Goal: Feedback & Contribution: Contribute content

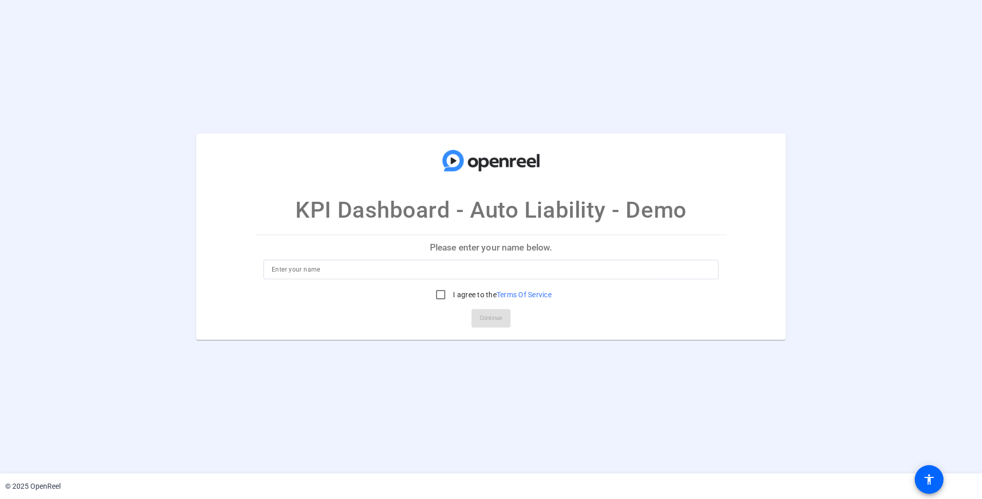
click at [407, 271] on input at bounding box center [491, 269] width 439 height 12
type input "Jessy Watson"
click at [435, 295] on input "I agree to the Terms Of Service" at bounding box center [440, 295] width 21 height 21
checkbox input "true"
click at [487, 321] on span "Continue" at bounding box center [491, 318] width 23 height 15
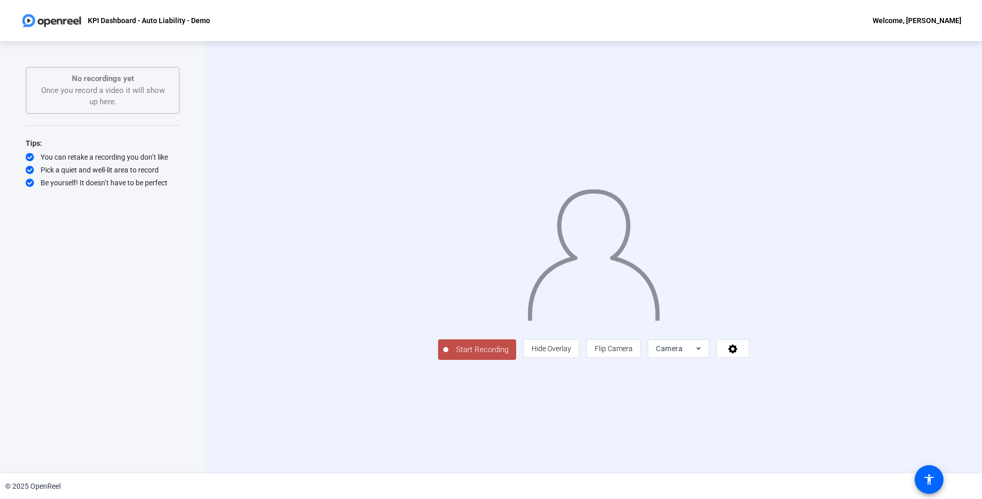
click at [709, 358] on div "Camera" at bounding box center [679, 348] width 62 height 18
click at [808, 369] on mat-option "Screen" at bounding box center [809, 369] width 62 height 21
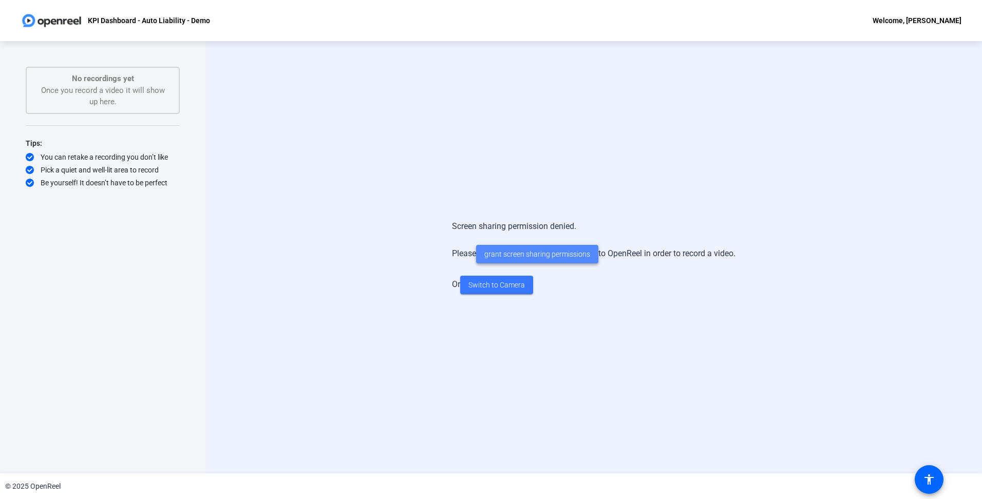
click at [564, 254] on span "grant screen sharing permissions" at bounding box center [537, 254] width 106 height 11
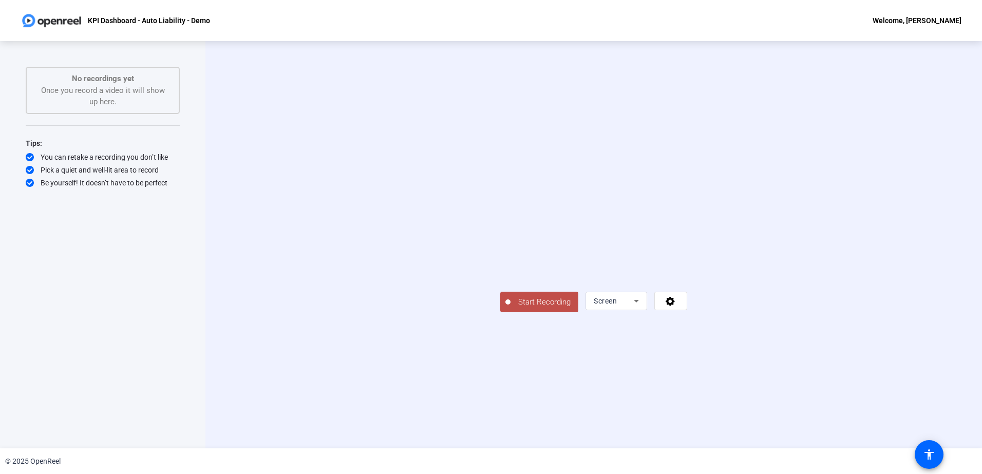
click at [510, 308] on span "Start Recording" at bounding box center [544, 302] width 68 height 12
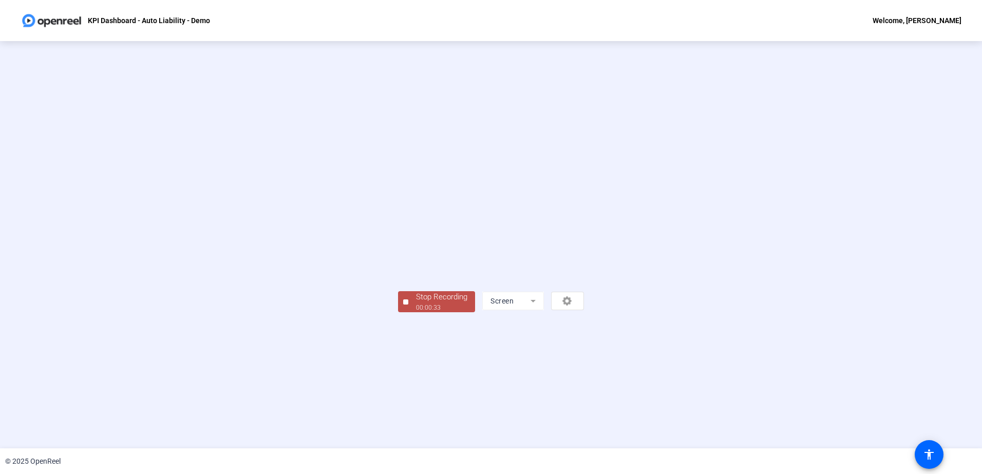
click at [416, 303] on div "Stop Recording" at bounding box center [441, 297] width 51 height 12
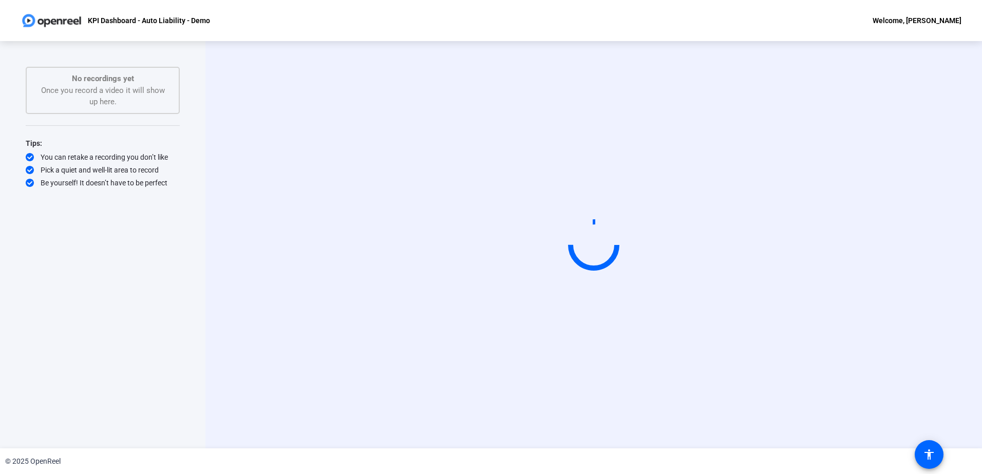
click at [644, 416] on div "Start Recording" at bounding box center [593, 244] width 776 height 407
click at [644, 417] on div "Start Recording" at bounding box center [593, 244] width 776 height 407
click at [644, 418] on div "Start Recording" at bounding box center [593, 244] width 776 height 407
click at [661, 418] on div "Start Recording" at bounding box center [593, 244] width 776 height 407
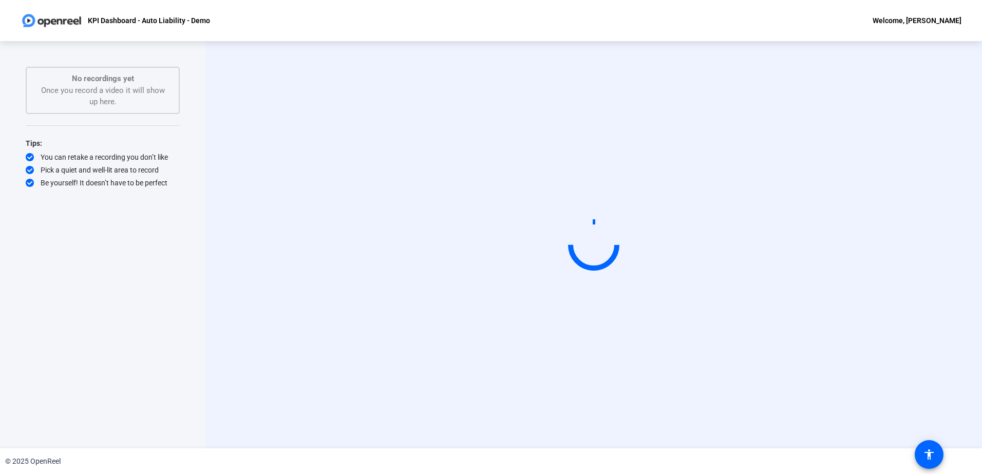
click at [740, 415] on div "Start Recording" at bounding box center [593, 244] width 776 height 407
click at [936, 347] on div "Start Recording" at bounding box center [593, 244] width 776 height 407
click at [932, 311] on div "Start Recording" at bounding box center [593, 244] width 776 height 407
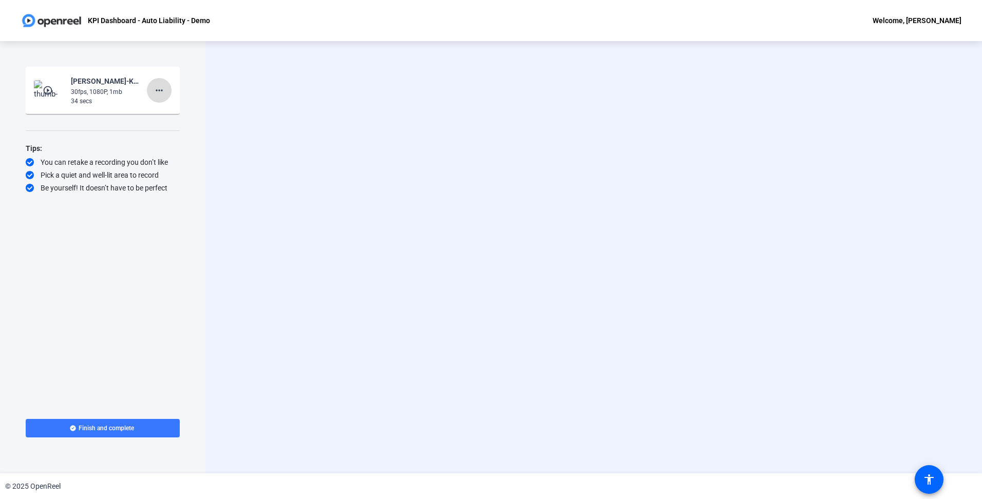
click at [164, 88] on mat-icon "more_horiz" at bounding box center [159, 90] width 12 height 12
click at [176, 110] on span "Delete clip" at bounding box center [175, 112] width 41 height 12
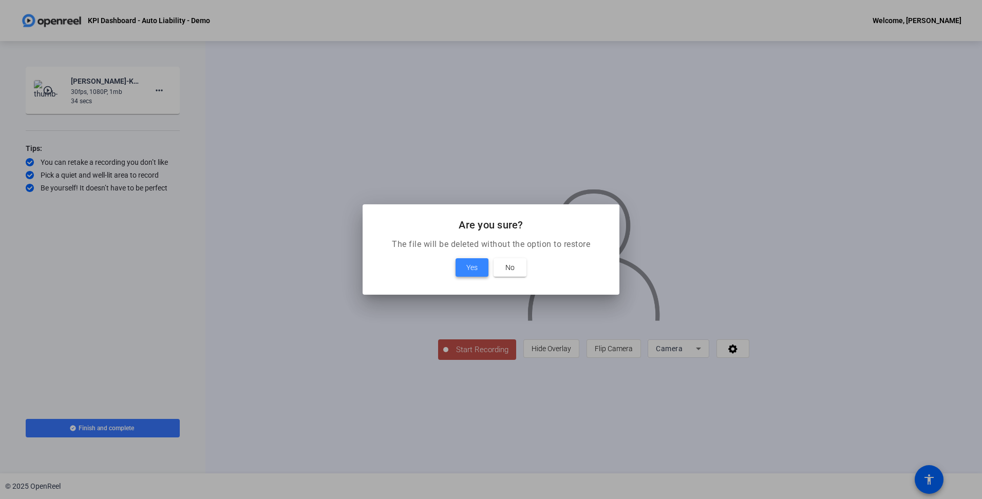
click at [476, 263] on span "Yes" at bounding box center [471, 267] width 11 height 12
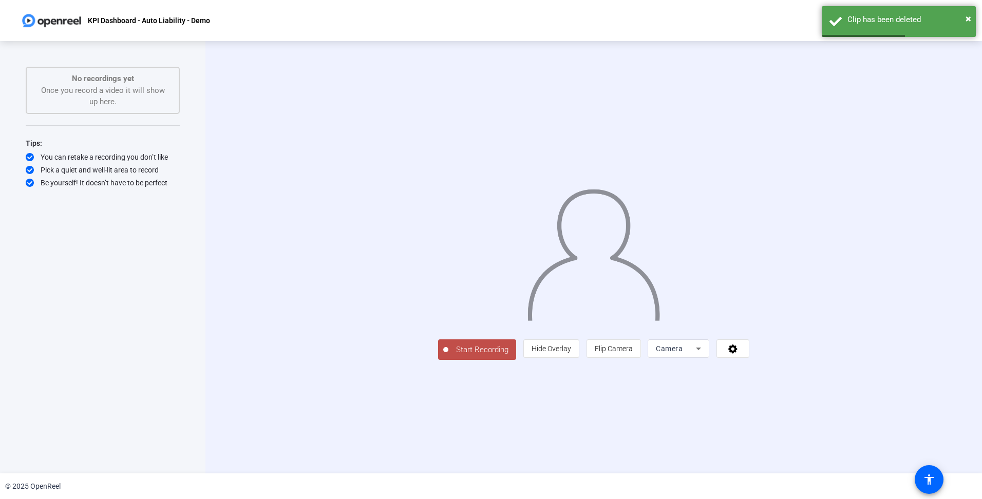
click at [683, 353] on span "Camera" at bounding box center [669, 349] width 27 height 8
click at [800, 371] on span "Screen" at bounding box center [792, 369] width 20 height 12
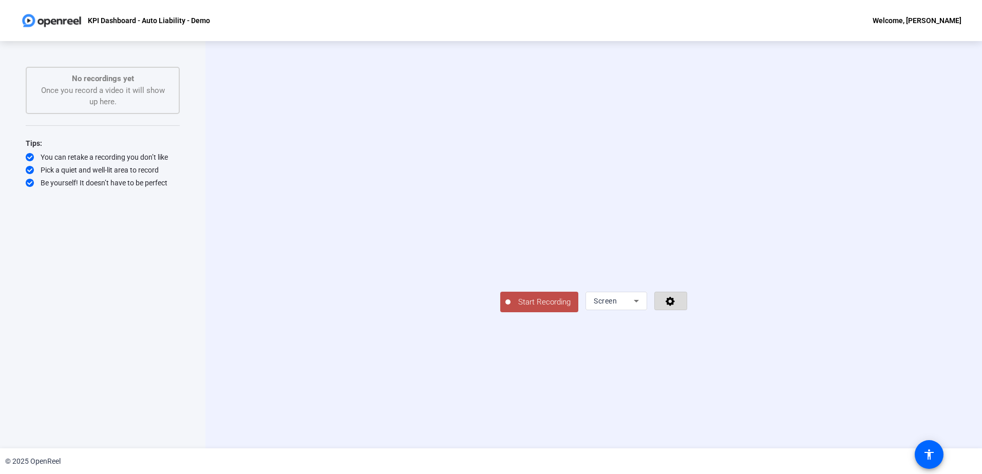
click at [675, 306] on icon at bounding box center [670, 301] width 9 height 9
click at [917, 384] on div at bounding box center [491, 237] width 982 height 474
click at [510, 308] on span "Start Recording" at bounding box center [544, 302] width 68 height 12
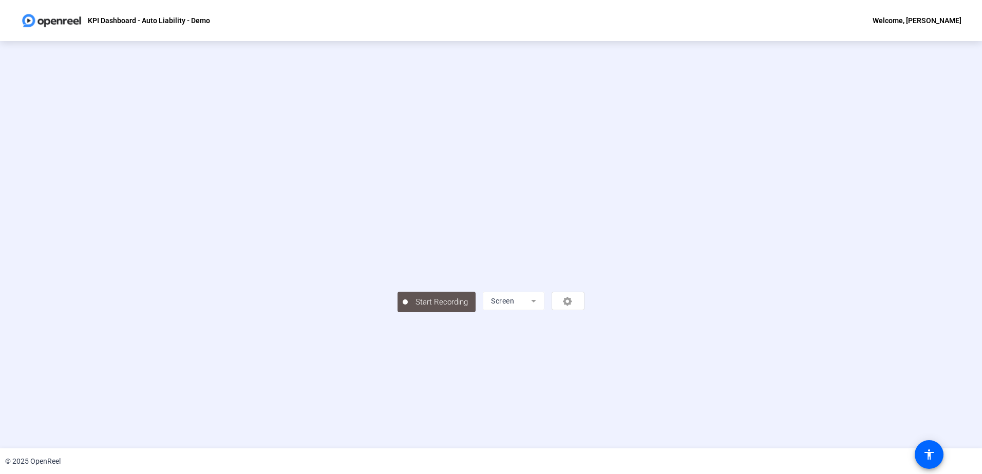
click at [833, 312] on div "Start Recording Screen" at bounding box center [490, 244] width 835 height 135
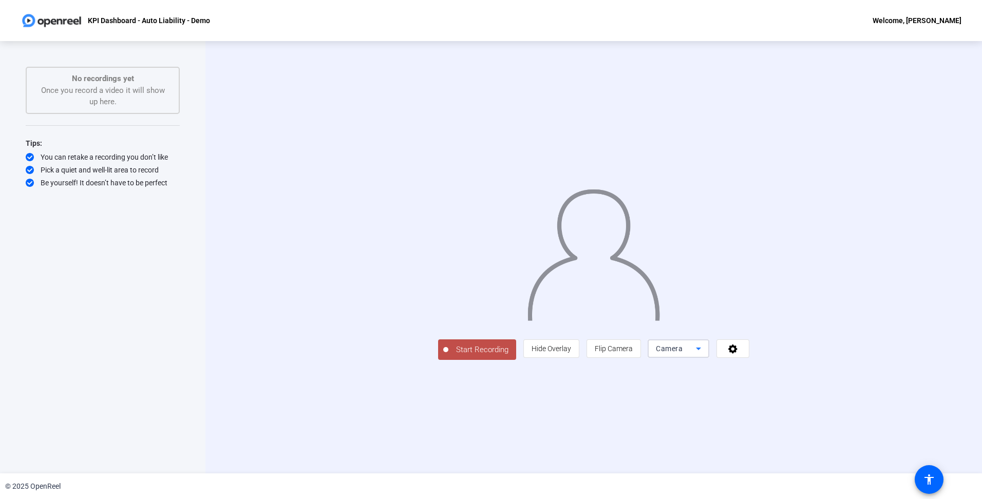
click at [696, 355] on div "Camera" at bounding box center [676, 349] width 40 height 12
click at [803, 373] on mat-option "Screen" at bounding box center [809, 369] width 62 height 21
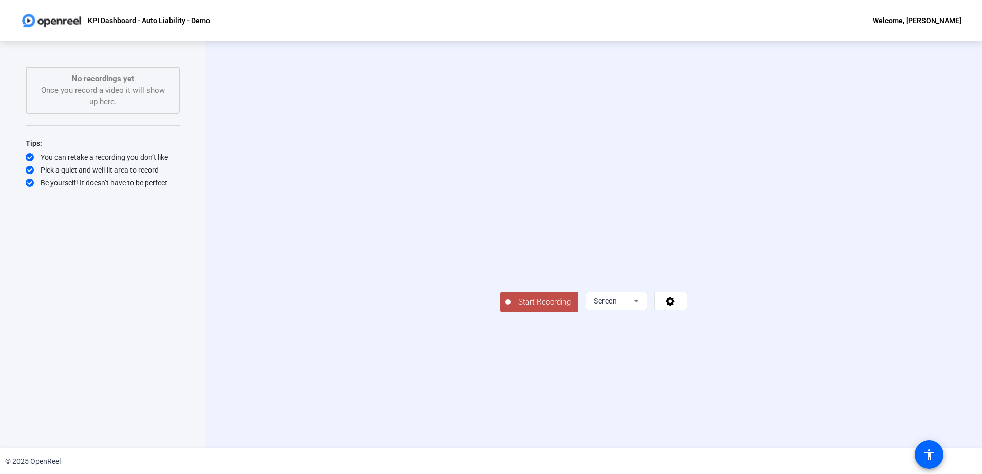
click at [510, 308] on span "Start Recording" at bounding box center [544, 302] width 68 height 12
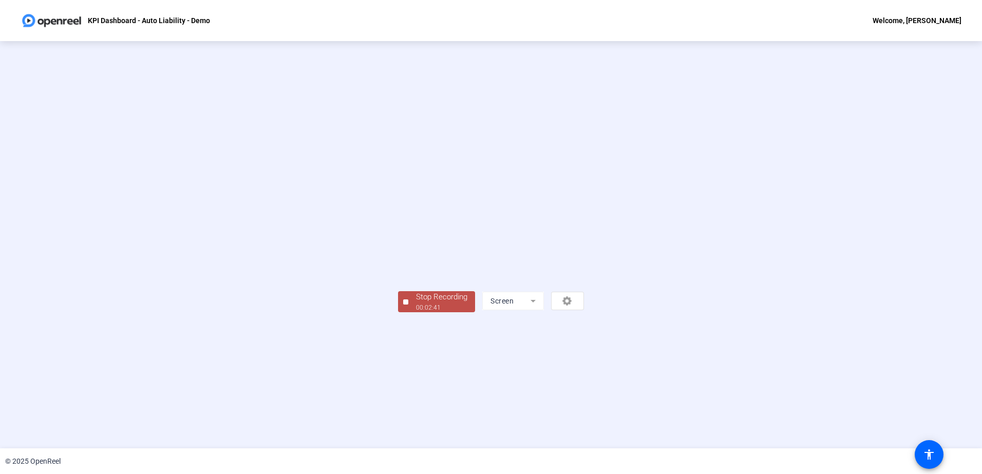
click at [416, 303] on div "Stop Recording" at bounding box center [441, 297] width 51 height 12
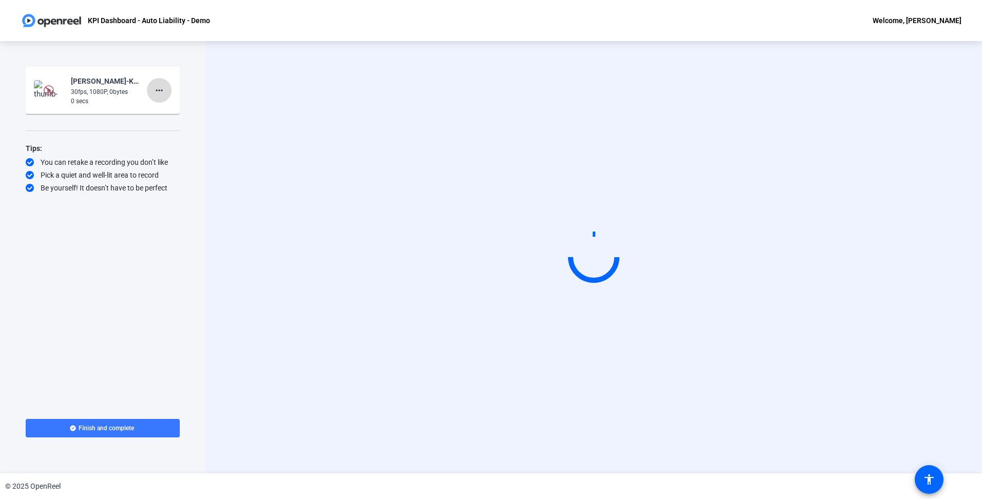
click at [166, 89] on span at bounding box center [159, 90] width 25 height 25
click at [168, 110] on span "Delete clip" at bounding box center [175, 112] width 41 height 12
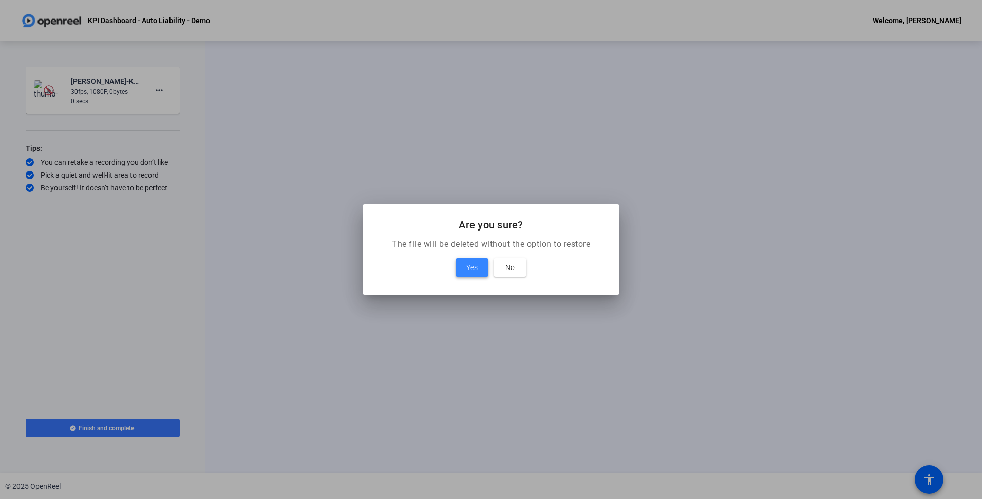
click at [482, 270] on span at bounding box center [472, 267] width 33 height 25
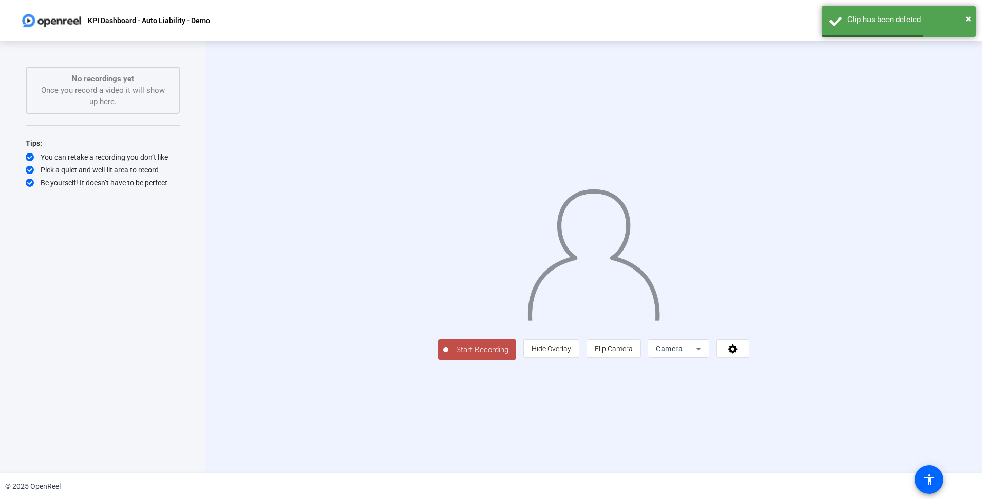
click at [683, 353] on span "Camera" at bounding box center [669, 349] width 27 height 8
click at [798, 367] on span "Screen" at bounding box center [792, 369] width 20 height 12
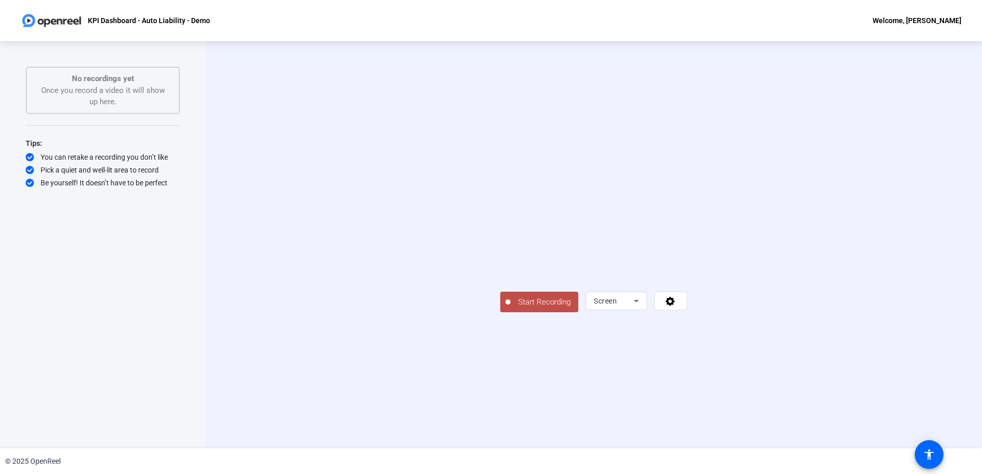
click at [510, 308] on span "Start Recording" at bounding box center [544, 302] width 68 height 12
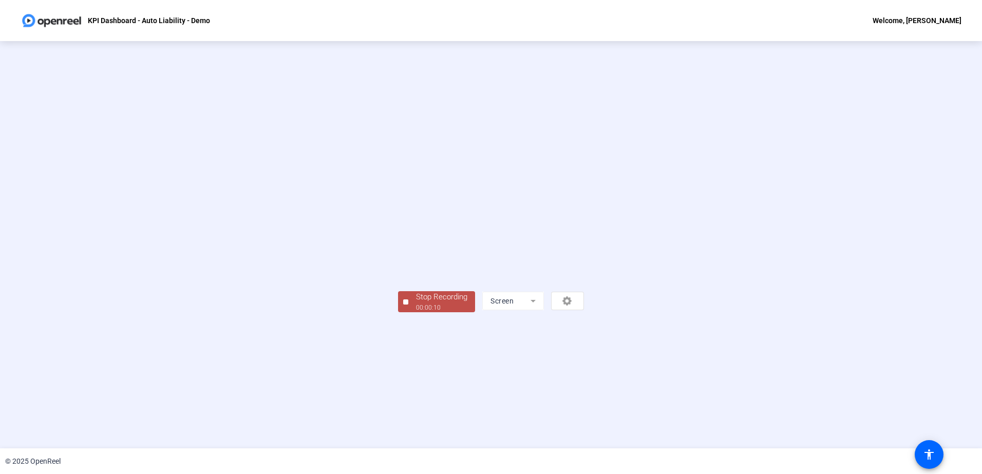
click at [416, 303] on div "Stop Recording" at bounding box center [441, 297] width 51 height 12
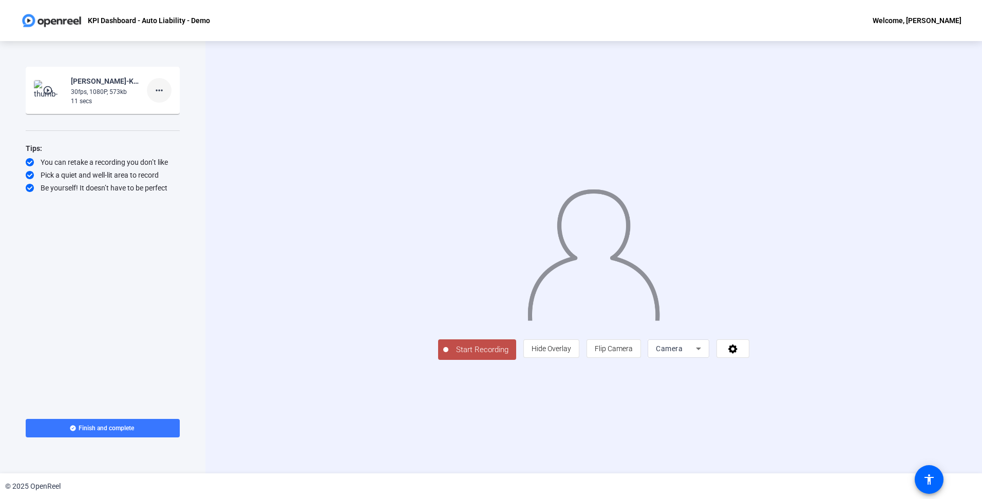
click at [165, 93] on span at bounding box center [159, 90] width 25 height 25
click at [175, 113] on span "Delete clip" at bounding box center [175, 112] width 41 height 12
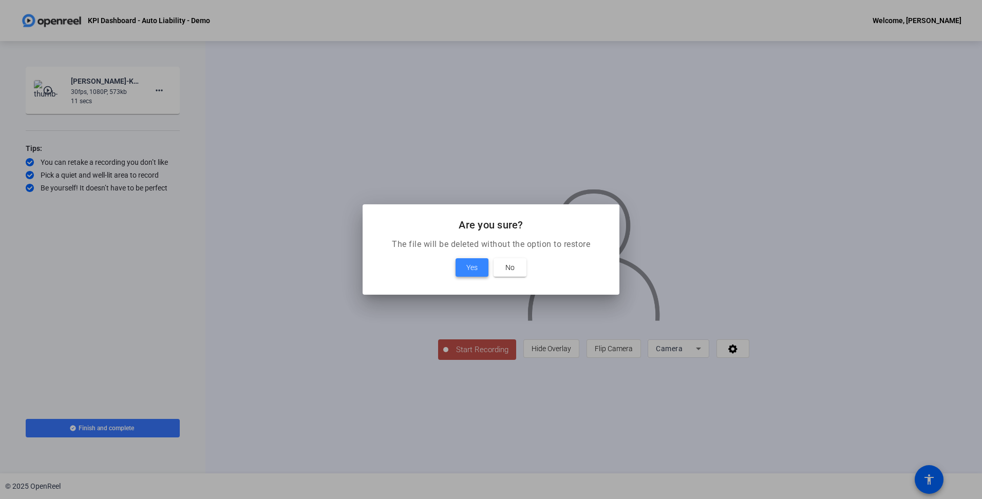
click at [479, 270] on button "Yes" at bounding box center [472, 267] width 33 height 18
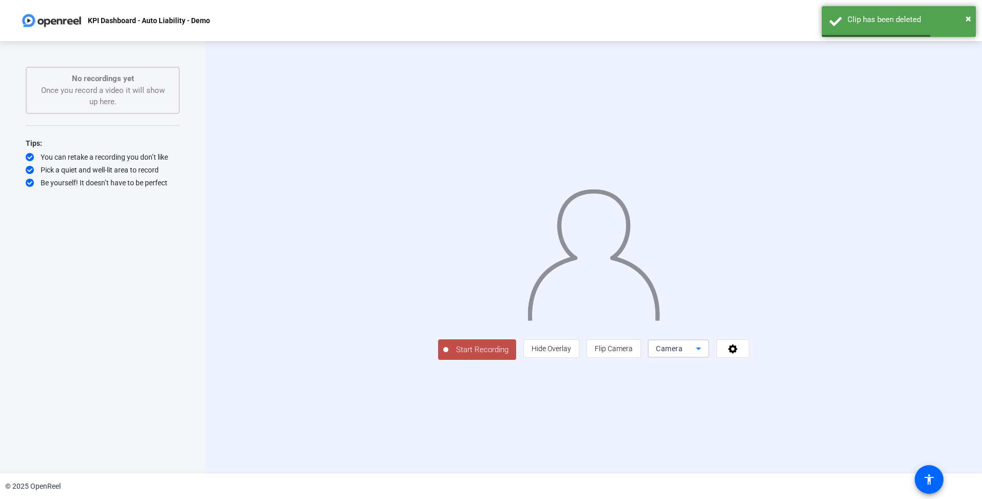
click at [683, 353] on span "Camera" at bounding box center [669, 349] width 27 height 8
click at [798, 366] on span "Screen" at bounding box center [792, 369] width 20 height 12
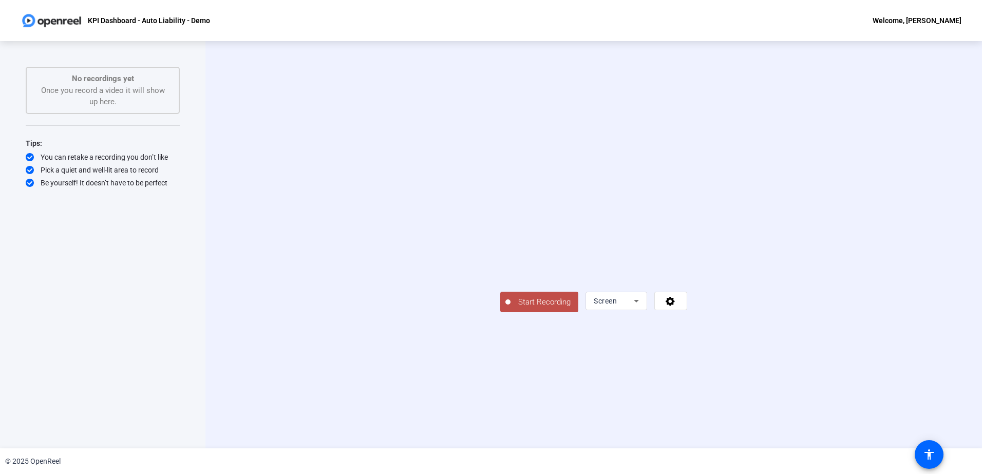
click at [510, 308] on span "Start Recording" at bounding box center [544, 302] width 68 height 12
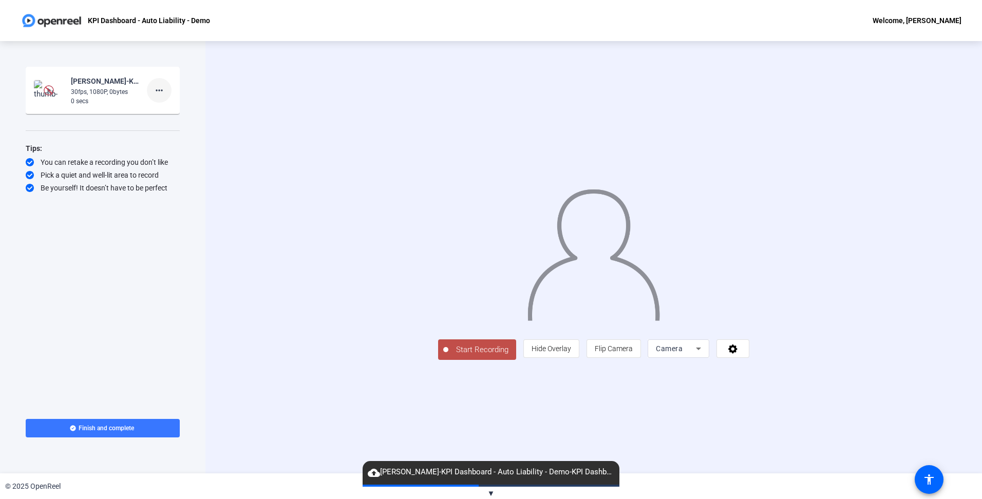
click at [156, 87] on mat-icon "more_horiz" at bounding box center [159, 90] width 12 height 12
click at [164, 111] on span "Delete clip" at bounding box center [175, 112] width 41 height 12
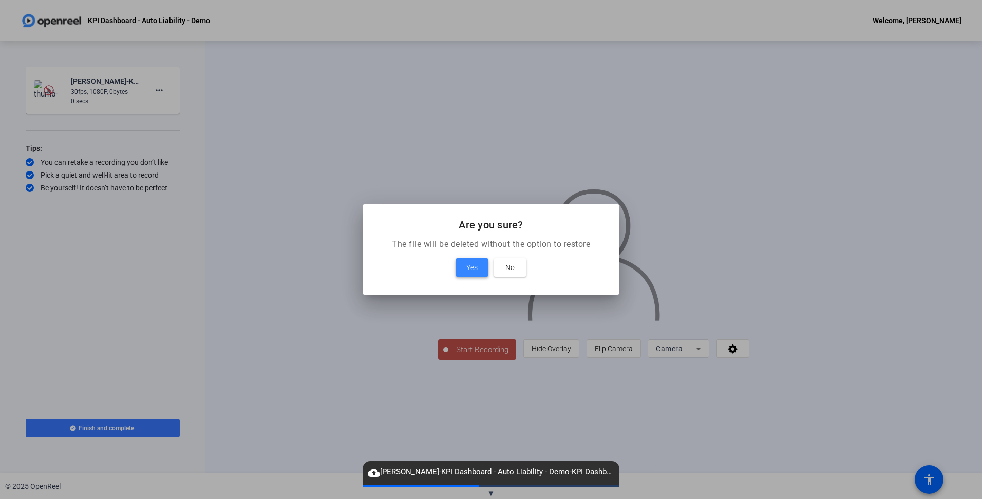
click at [471, 266] on span "Yes" at bounding box center [471, 267] width 11 height 12
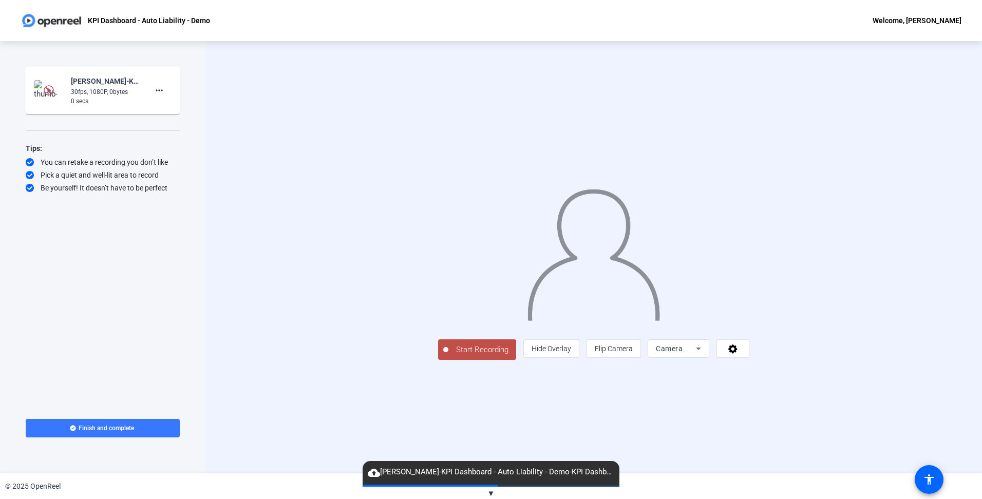
click at [701, 358] on div "Camera" at bounding box center [678, 348] width 45 height 18
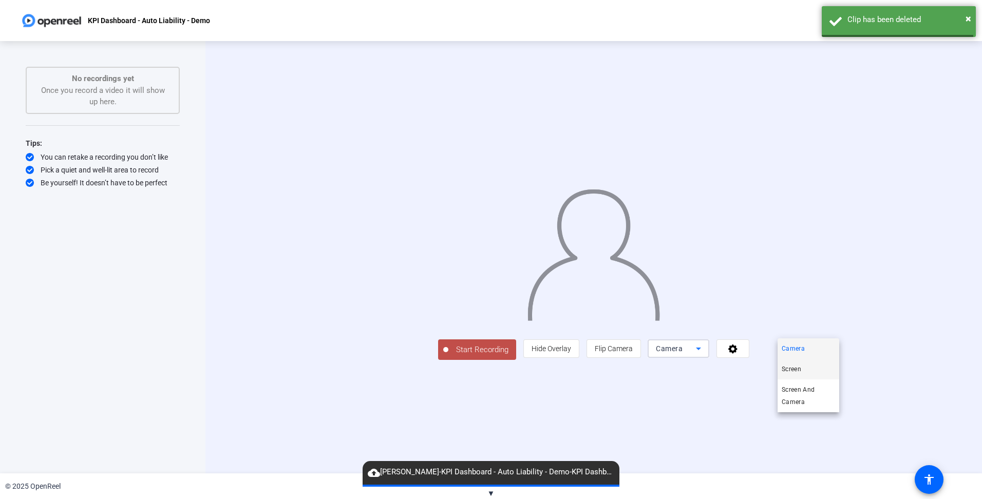
click at [801, 374] on span "Screen" at bounding box center [792, 369] width 20 height 12
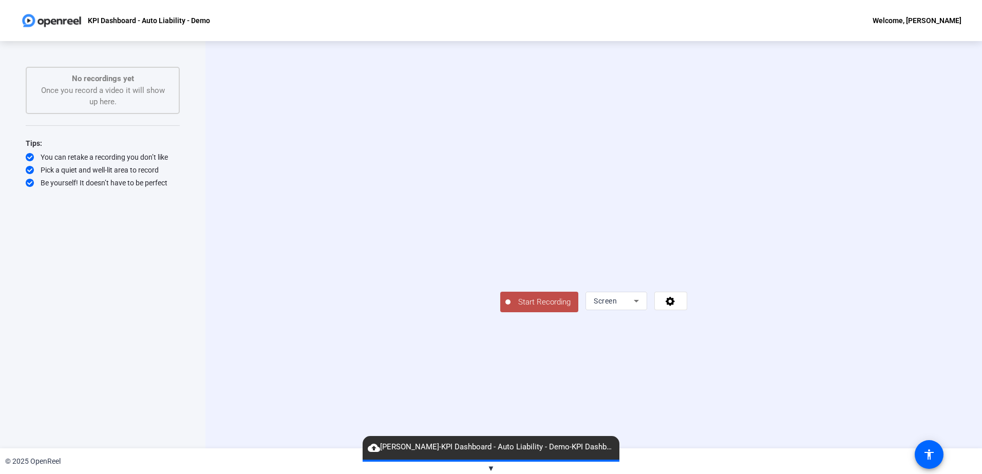
click at [510, 308] on span "Start Recording" at bounding box center [544, 302] width 68 height 12
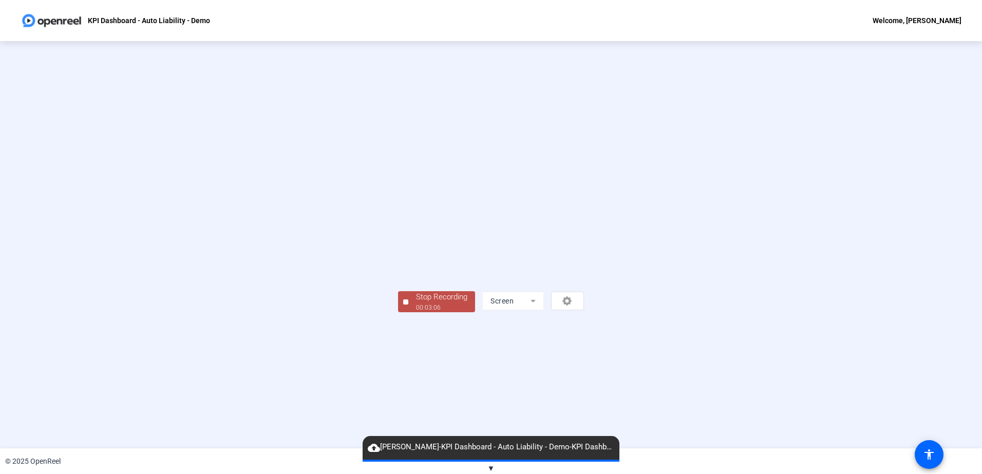
click at [416, 303] on div "Stop Recording" at bounding box center [441, 297] width 51 height 12
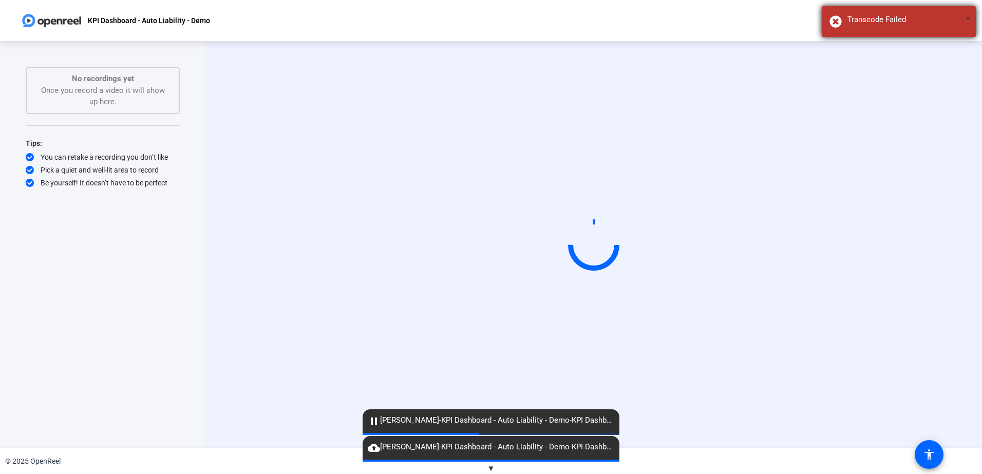
click at [968, 15] on span "×" at bounding box center [968, 18] width 6 height 12
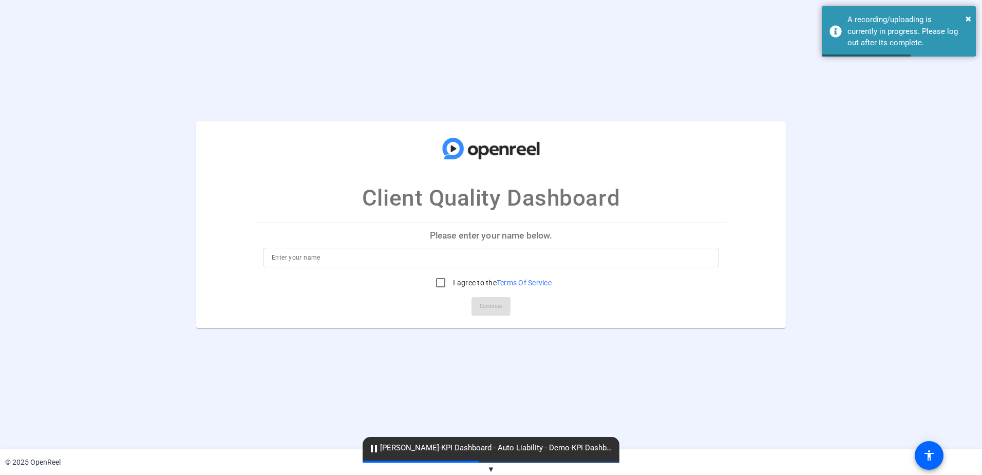
click at [405, 256] on input at bounding box center [491, 257] width 439 height 12
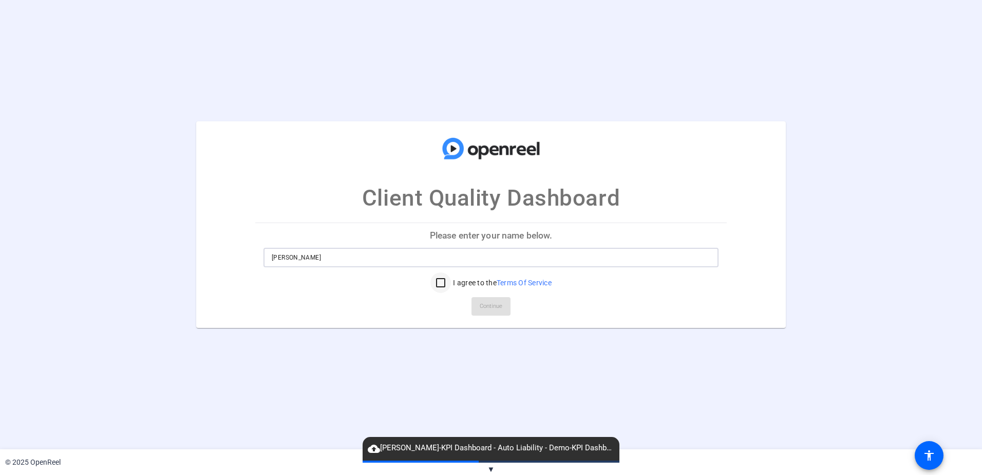
type input "[PERSON_NAME]"
click at [435, 288] on input "I agree to the Terms Of Service" at bounding box center [440, 282] width 21 height 21
checkbox input "true"
click at [490, 301] on span "Continue" at bounding box center [491, 305] width 23 height 15
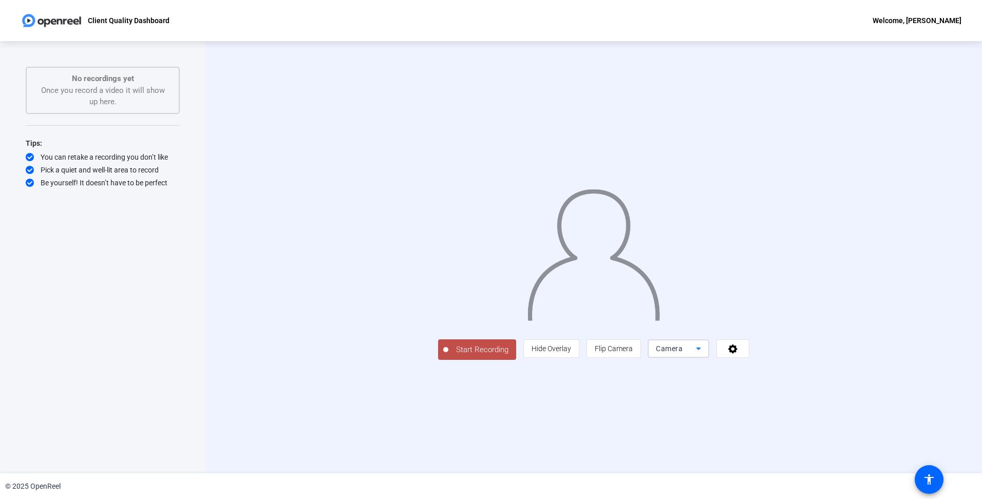
click at [683, 353] on span "Camera" at bounding box center [669, 349] width 27 height 8
click at [799, 374] on span "Screen" at bounding box center [792, 369] width 20 height 12
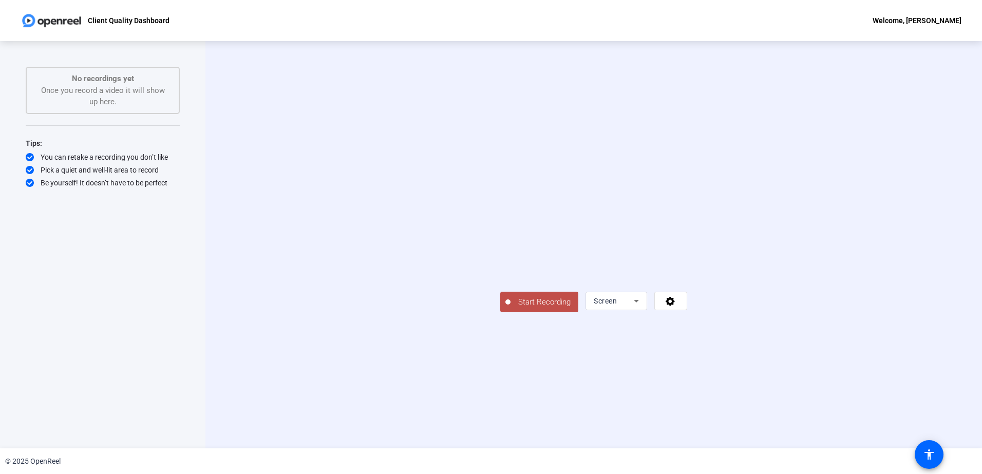
click at [510, 308] on span "Start Recording" at bounding box center [544, 302] width 68 height 12
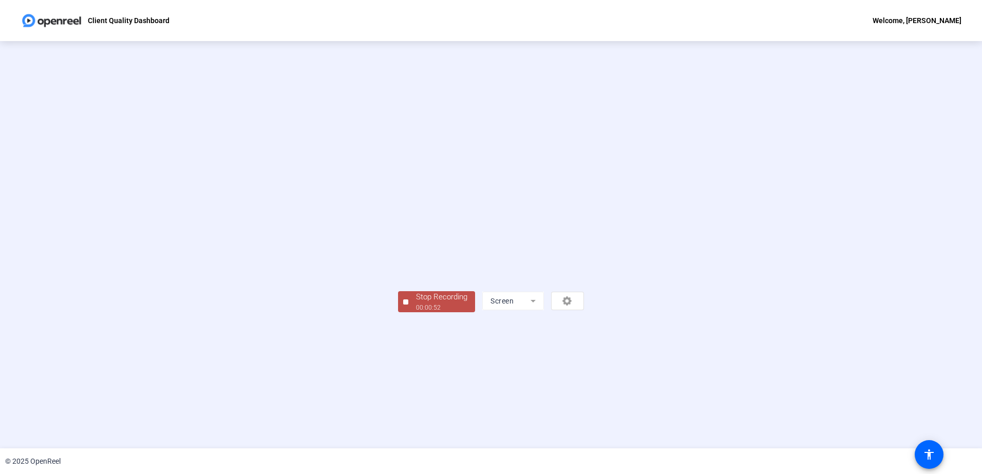
click at [416, 312] on div "00:00:52" at bounding box center [441, 307] width 51 height 9
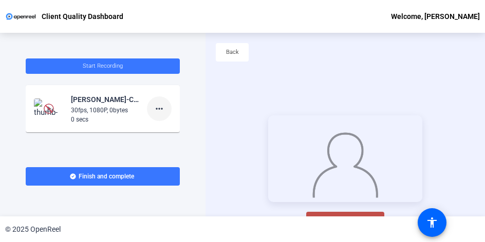
click at [153, 107] on mat-icon "more_horiz" at bounding box center [159, 109] width 12 height 12
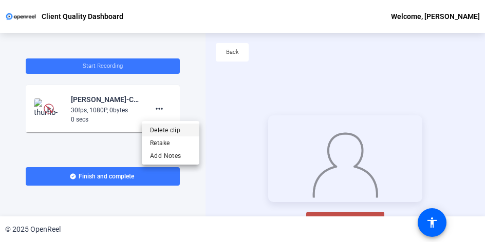
click at [166, 128] on span "Delete clip" at bounding box center [170, 130] width 41 height 12
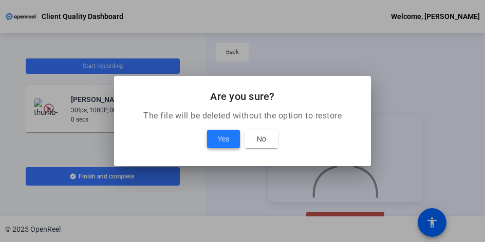
click at [230, 143] on span at bounding box center [223, 139] width 33 height 25
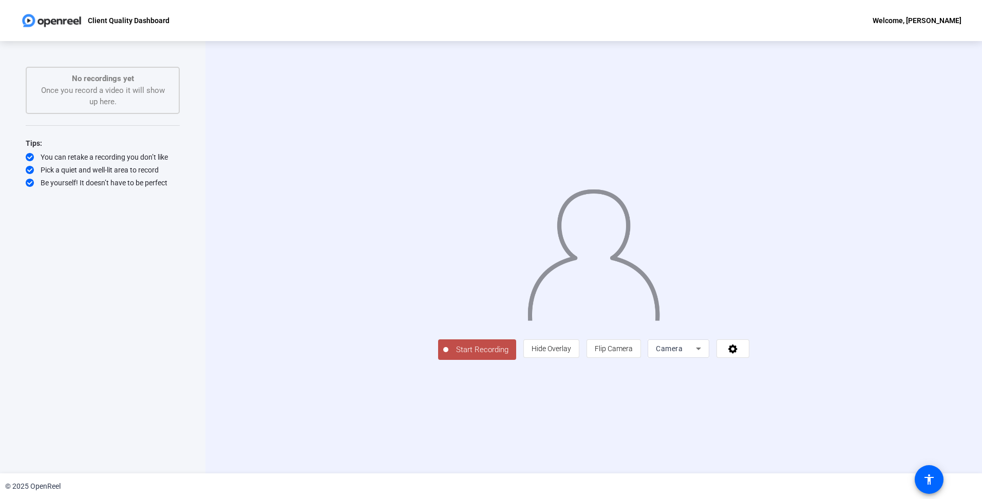
click at [484, 242] on span "Camera" at bounding box center [669, 349] width 27 height 8
click at [484, 242] on mat-option "Screen" at bounding box center [809, 369] width 62 height 21
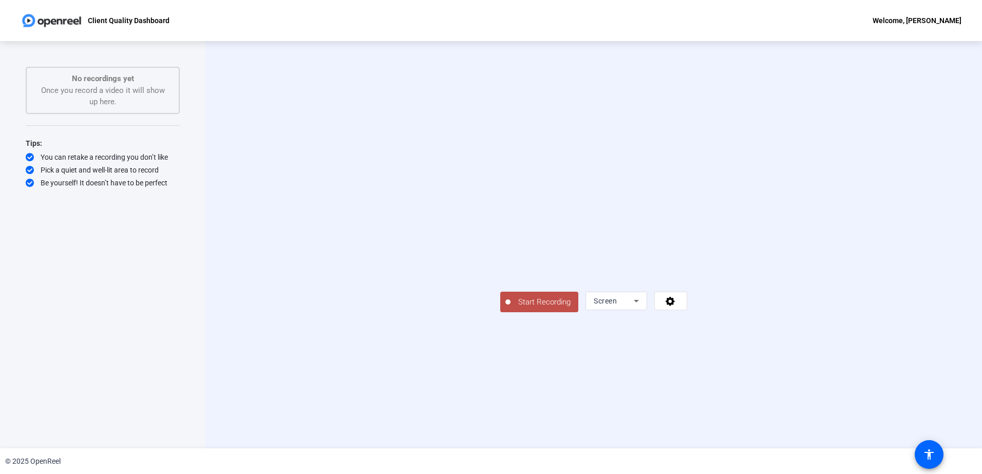
click at [484, 242] on span "Start Recording" at bounding box center [544, 302] width 68 height 12
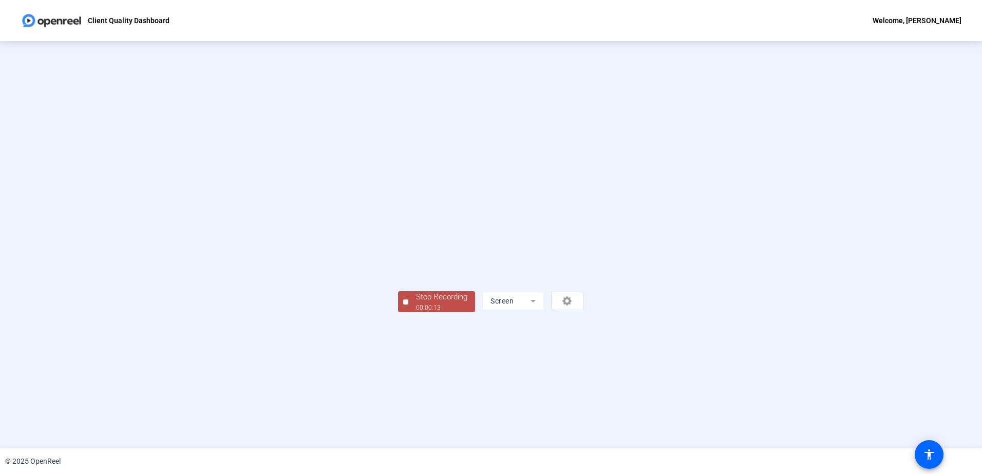
click at [238, 242] on div "Stop Recording 00:00:13 Screen" at bounding box center [491, 244] width 982 height 407
click at [416, 242] on div "00:00:13" at bounding box center [441, 307] width 51 height 9
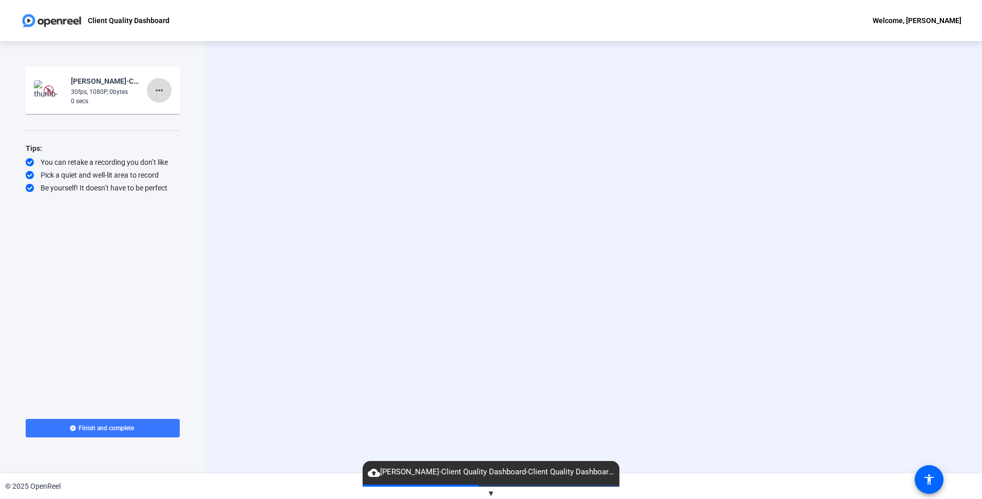
click at [157, 89] on mat-icon "more_horiz" at bounding box center [159, 90] width 12 height 12
click at [169, 109] on span "Delete clip" at bounding box center [175, 112] width 41 height 12
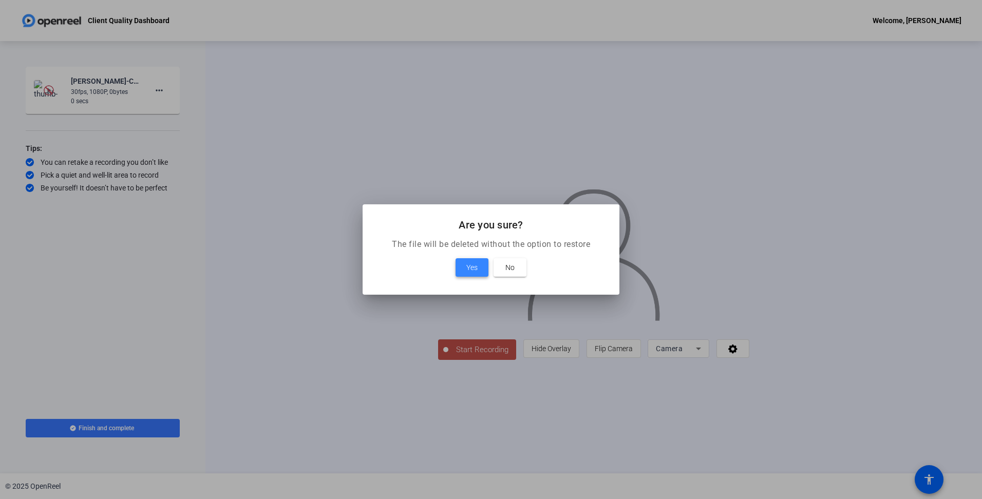
click at [476, 269] on span "Yes" at bounding box center [471, 267] width 11 height 12
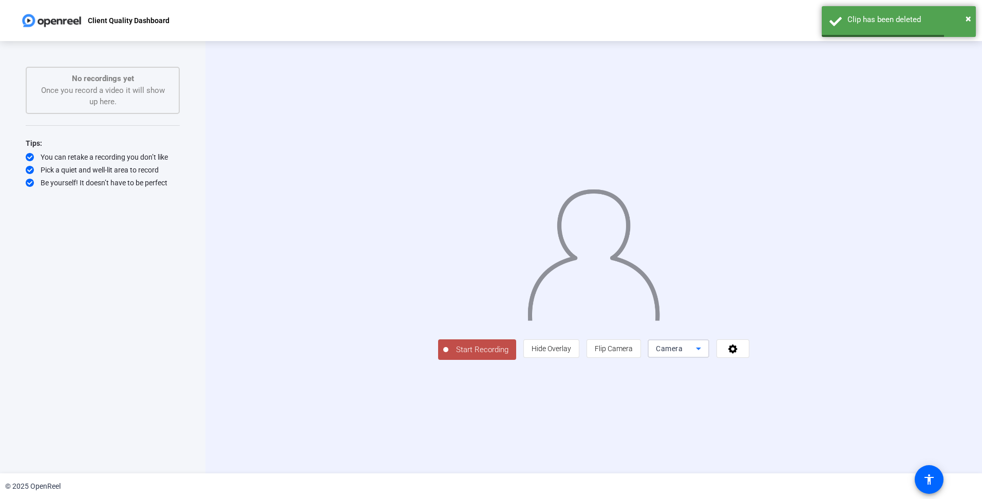
click at [683, 353] on span "Camera" at bounding box center [669, 349] width 27 height 8
click at [813, 369] on mat-option "Screen" at bounding box center [809, 369] width 62 height 21
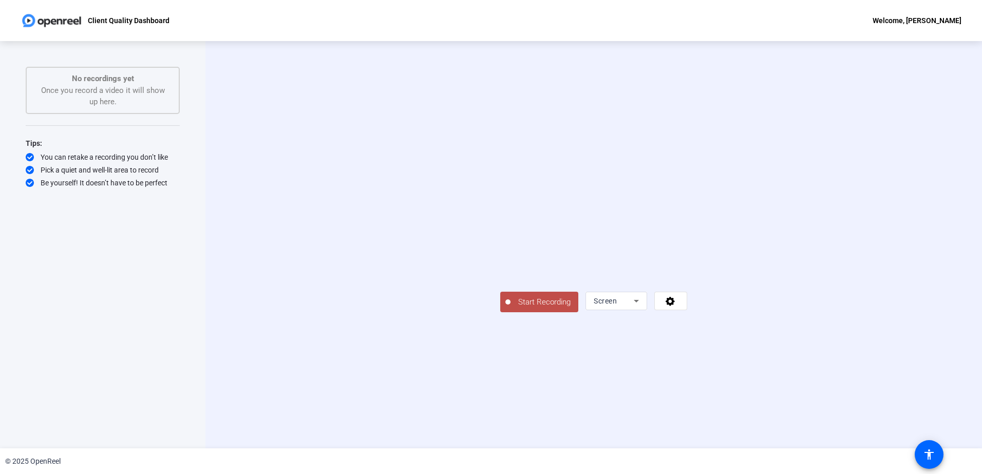
click at [510, 308] on span "Start Recording" at bounding box center [544, 302] width 68 height 12
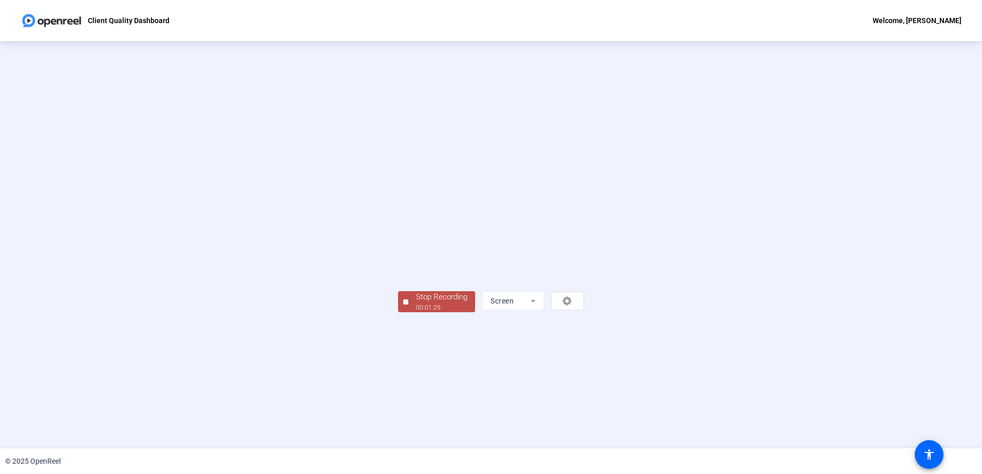
click at [416, 303] on div "Stop Recording" at bounding box center [441, 297] width 51 height 12
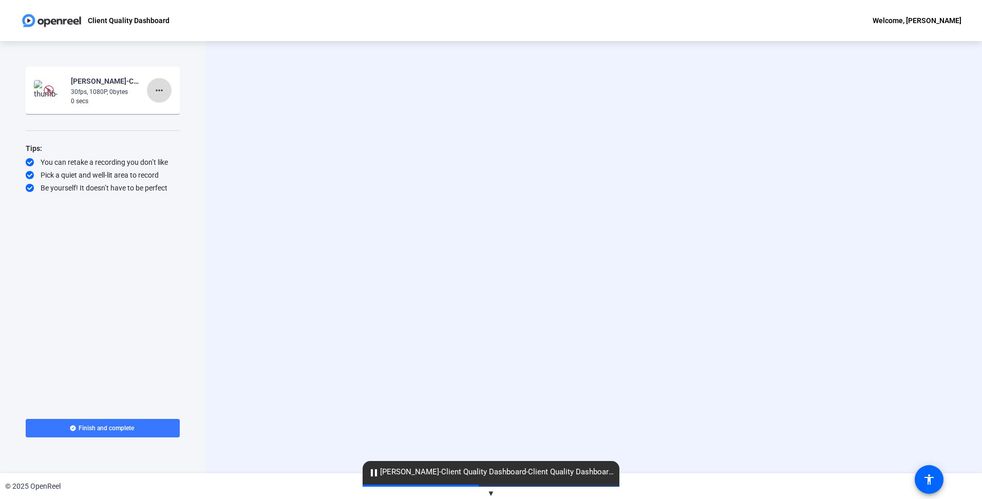
click at [158, 86] on mat-icon "more_horiz" at bounding box center [159, 90] width 12 height 12
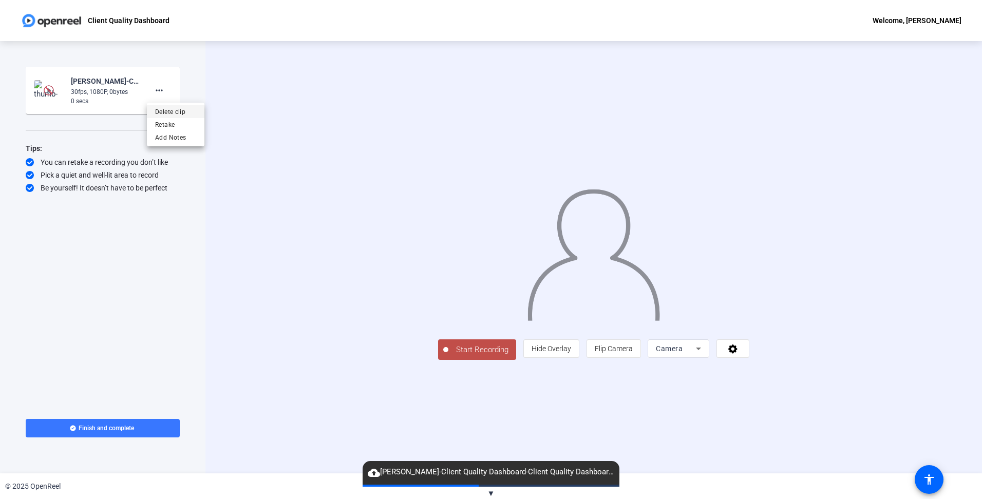
click at [168, 113] on span "Delete clip" at bounding box center [175, 112] width 41 height 12
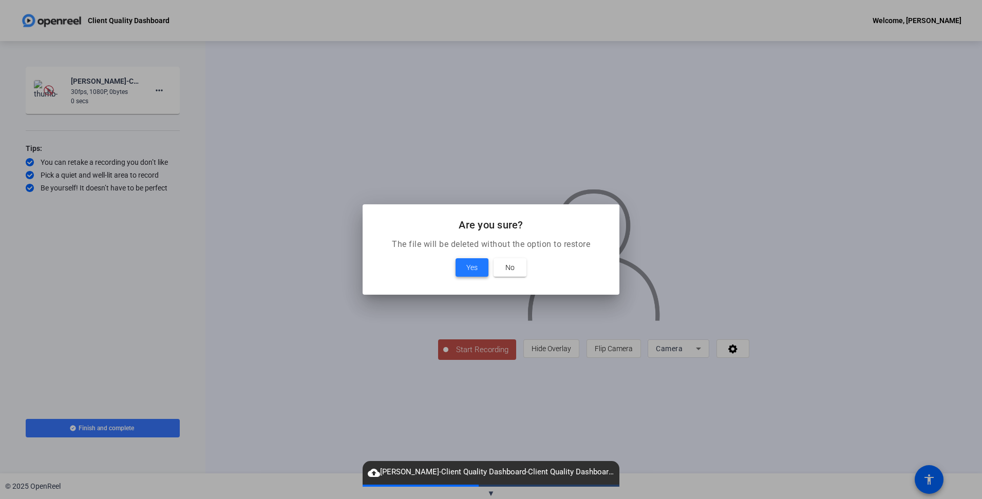
click at [468, 269] on span "Yes" at bounding box center [471, 267] width 11 height 12
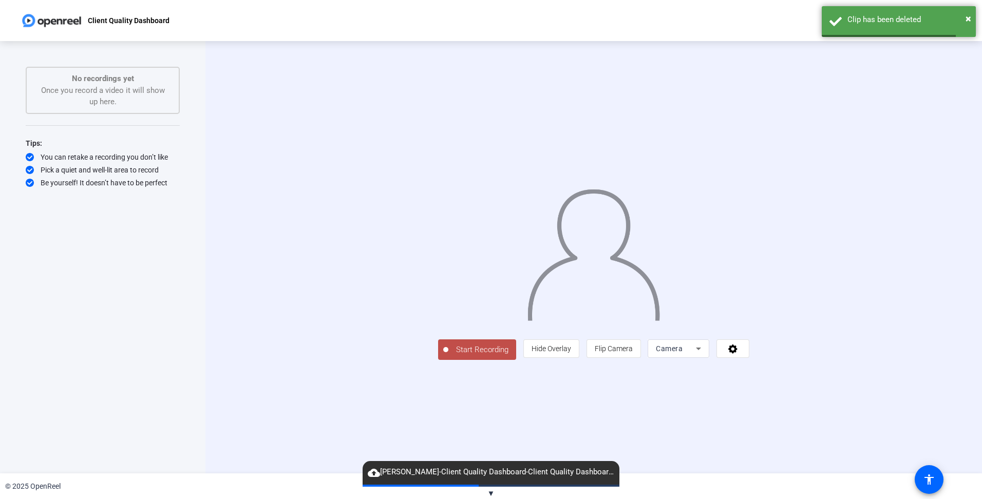
click at [683, 353] on span "Camera" at bounding box center [669, 349] width 27 height 8
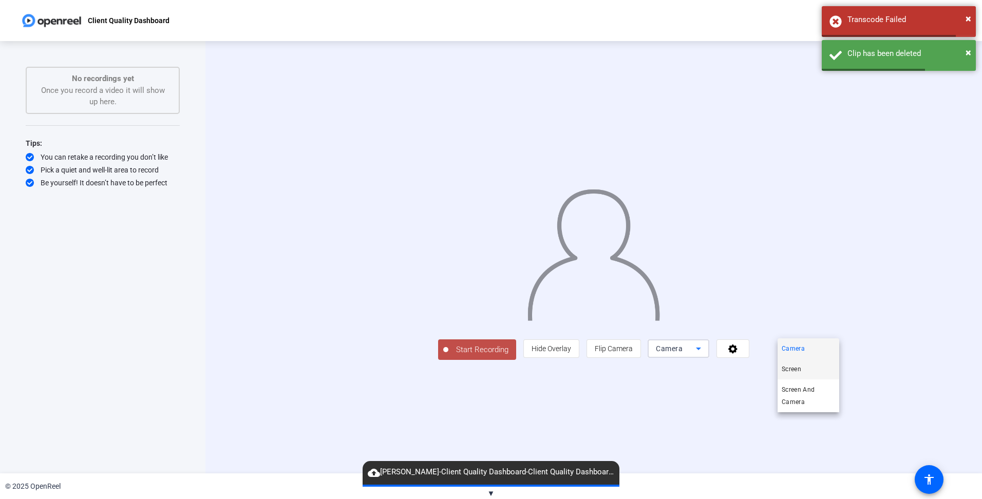
click at [806, 371] on mat-option "Screen" at bounding box center [809, 369] width 62 height 21
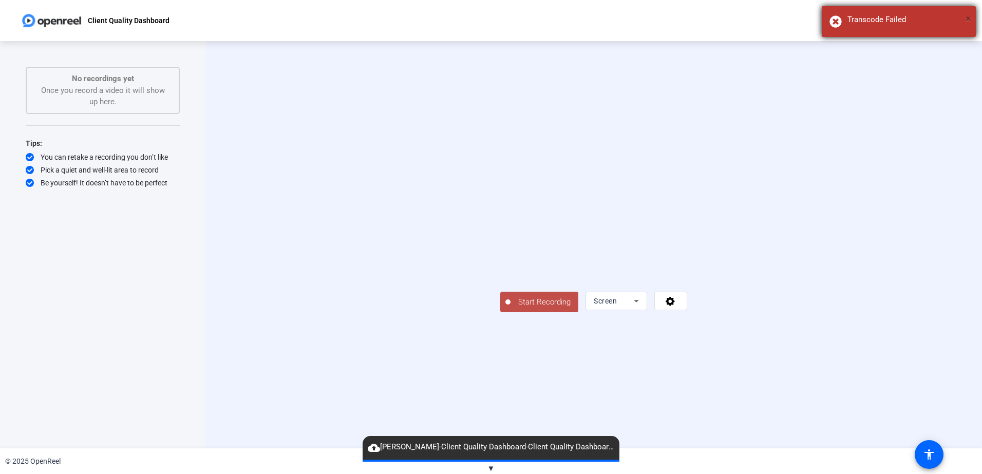
click at [969, 14] on span "×" at bounding box center [968, 18] width 6 height 12
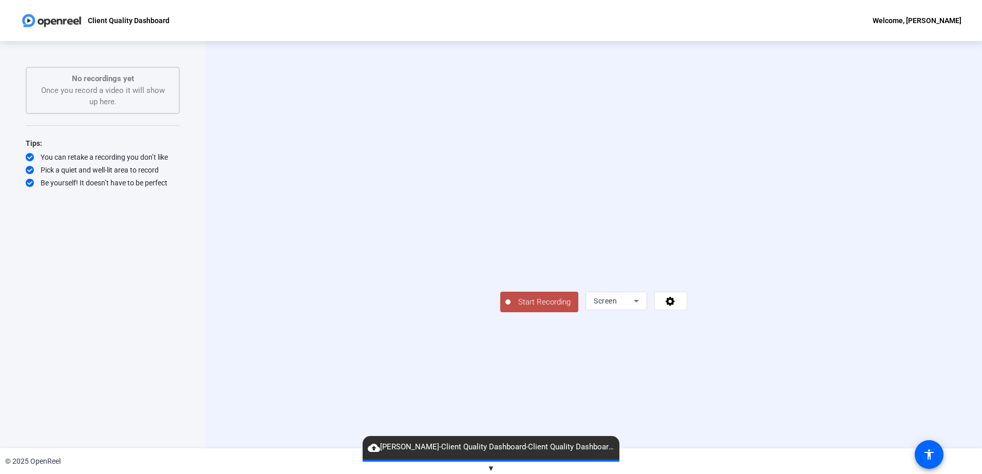
click at [510, 308] on span "Start Recording" at bounding box center [544, 302] width 68 height 12
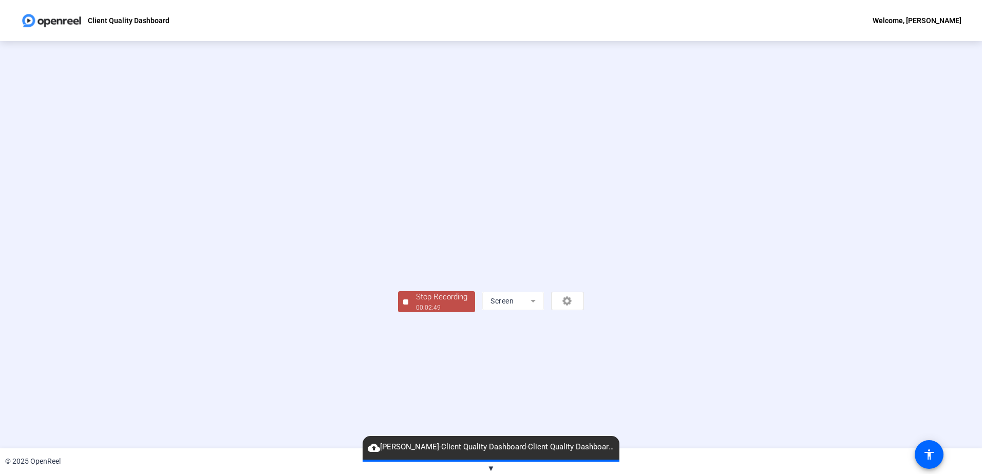
click at [416, 303] on div "Stop Recording" at bounding box center [441, 297] width 51 height 12
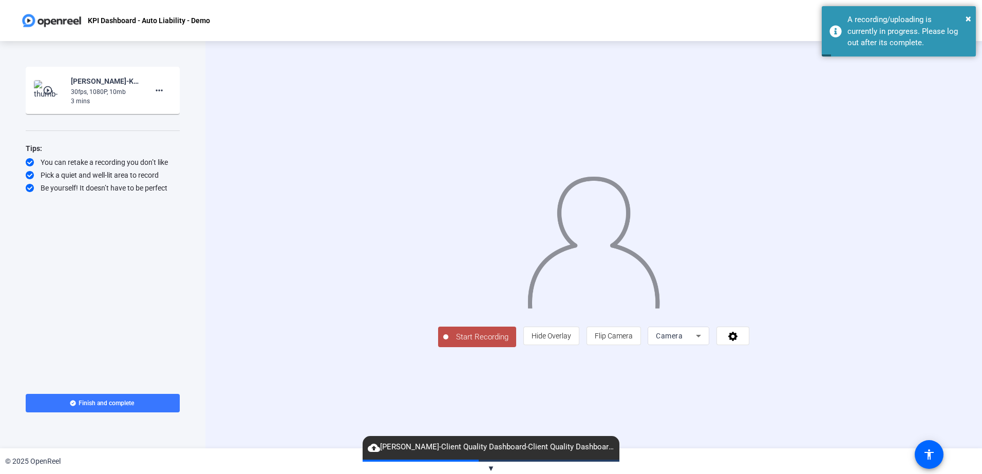
click at [48, 91] on mat-icon "play_circle_outline" at bounding box center [49, 90] width 12 height 10
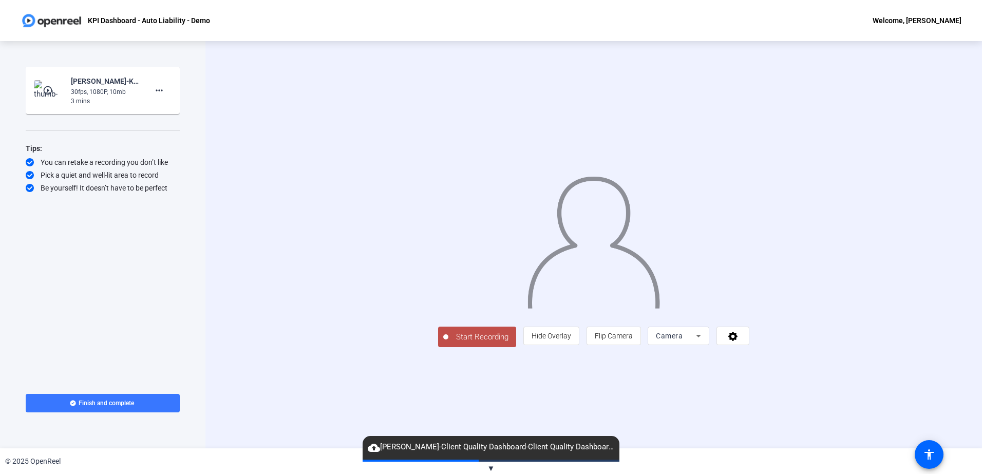
click at [47, 89] on mat-icon "play_circle_outline" at bounding box center [49, 90] width 12 height 10
click at [48, 90] on mat-icon "play_circle_outline" at bounding box center [49, 90] width 12 height 10
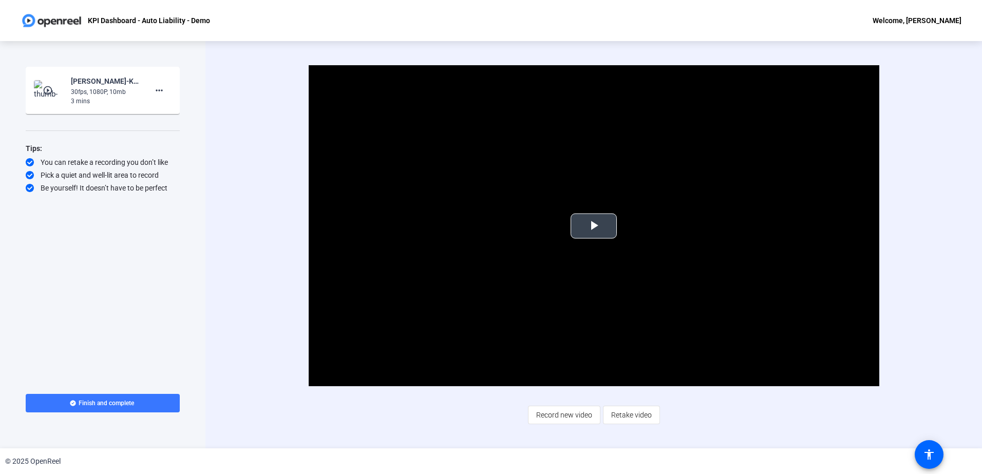
click at [594, 226] on span "Video Player" at bounding box center [594, 226] width 0 height 0
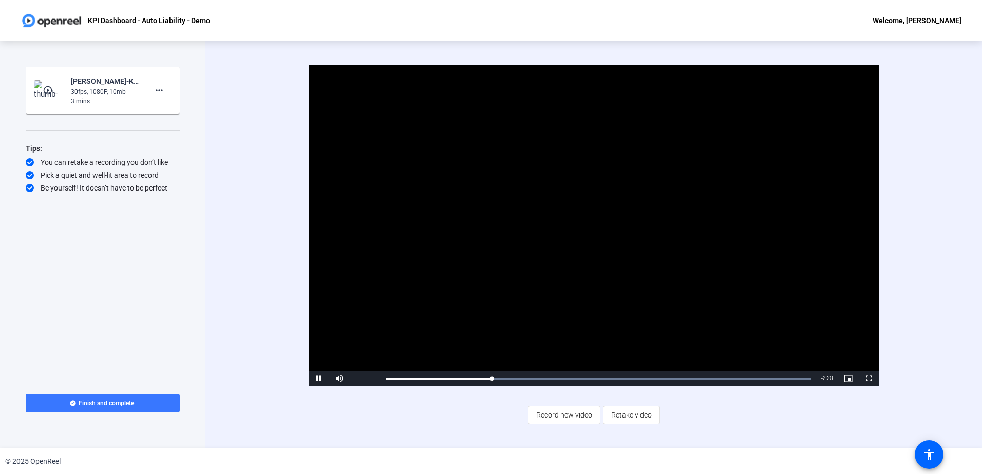
click at [816, 414] on div "Video Player is loading. Play Video Pause Mute 25% Current Time 0:46 / Duration…" at bounding box center [593, 244] width 660 height 358
click at [881, 409] on div "Video Player is loading. Play Video Pause Mute 25% Current Time 0:47 / Duration…" at bounding box center [593, 244] width 660 height 358
click at [863, 378] on span "Video Player" at bounding box center [869, 378] width 21 height 0
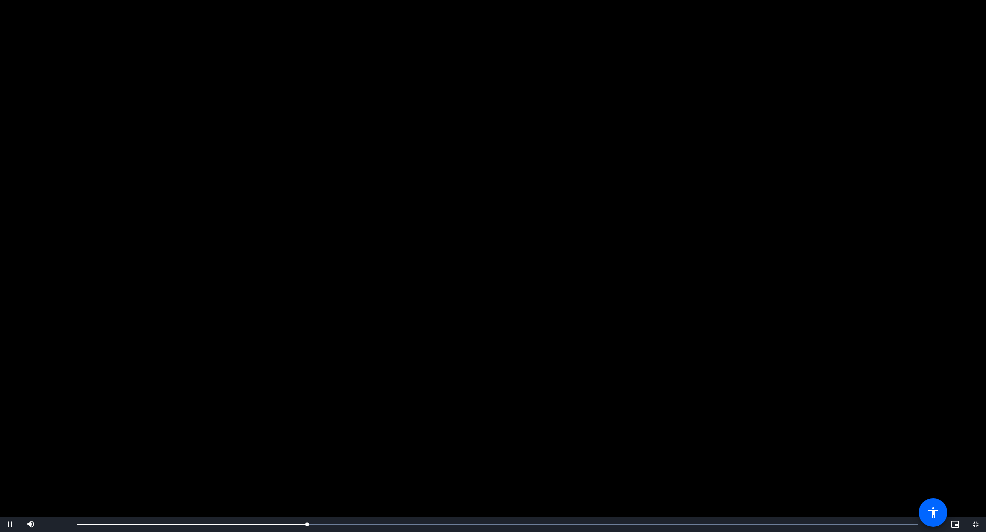
click at [918, 382] on video "Video Player" at bounding box center [493, 266] width 986 height 532
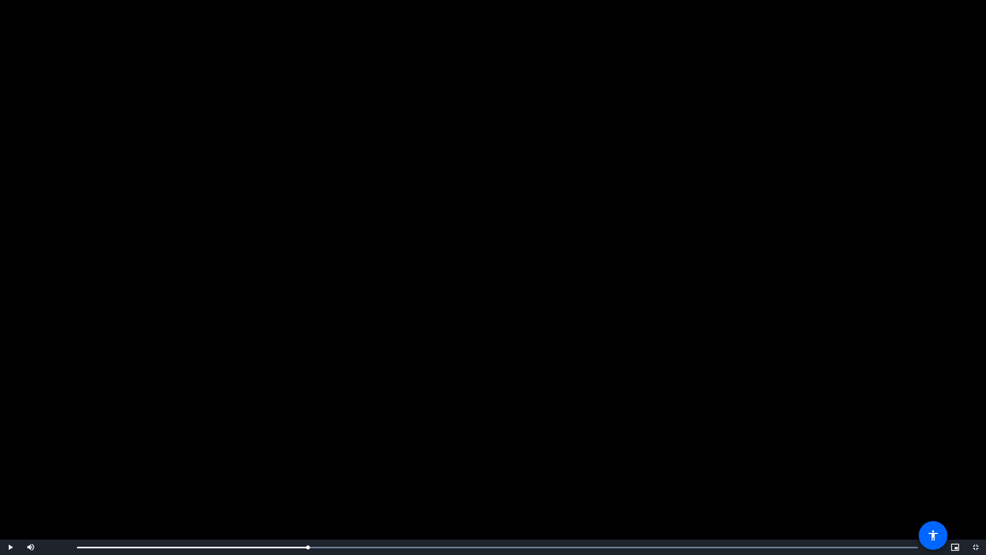
click at [791, 108] on video "Video Player" at bounding box center [493, 277] width 986 height 555
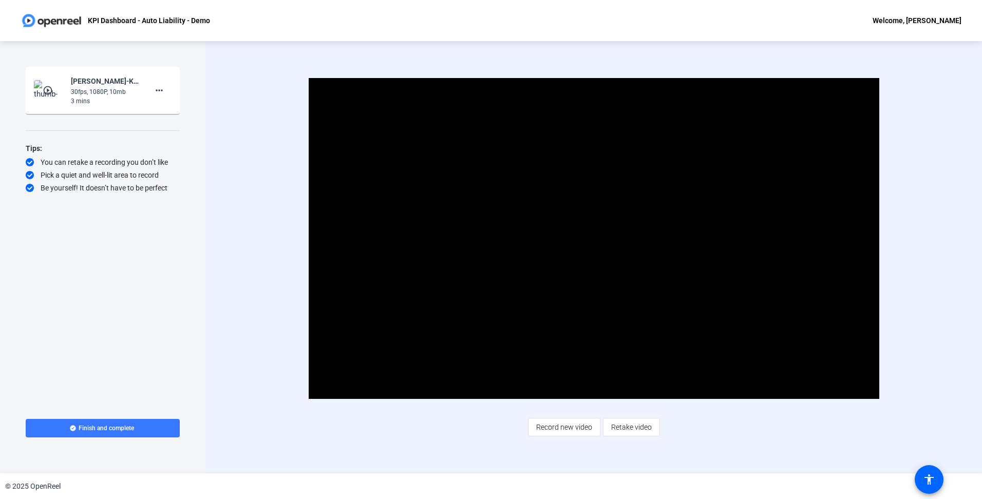
click at [243, 439] on div "Video Player is loading. Play Video Pause Mute 25% Current Time 0:56 / Duration…" at bounding box center [593, 257] width 776 height 432
click at [263, 459] on div "Video Player is loading. Play Video Pause Mute 25% Current Time 0:57 / Duration…" at bounding box center [593, 257] width 776 height 432
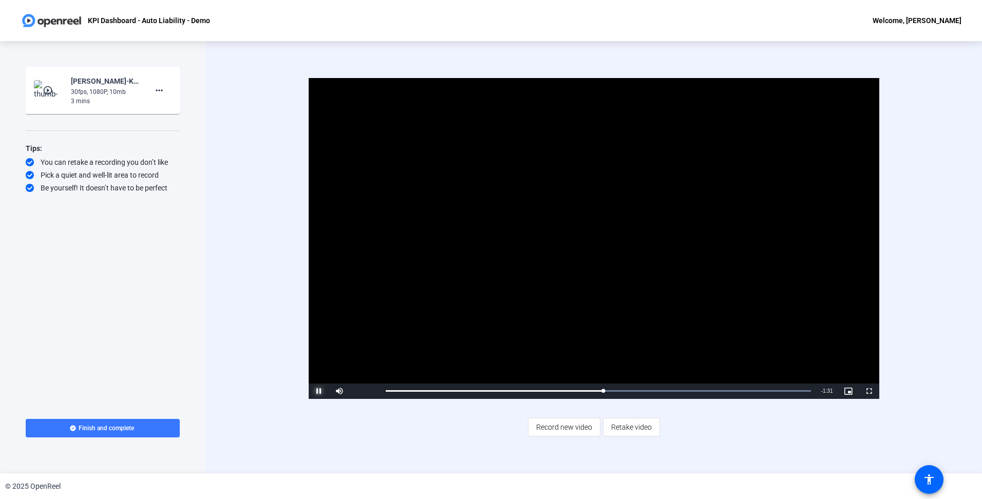
click at [315, 391] on span "Video Player" at bounding box center [319, 391] width 21 height 0
click at [316, 391] on span "Video Player" at bounding box center [319, 391] width 21 height 0
click at [337, 391] on span "Video Player" at bounding box center [339, 391] width 21 height 0
click at [320, 391] on span "Video Player" at bounding box center [319, 391] width 21 height 0
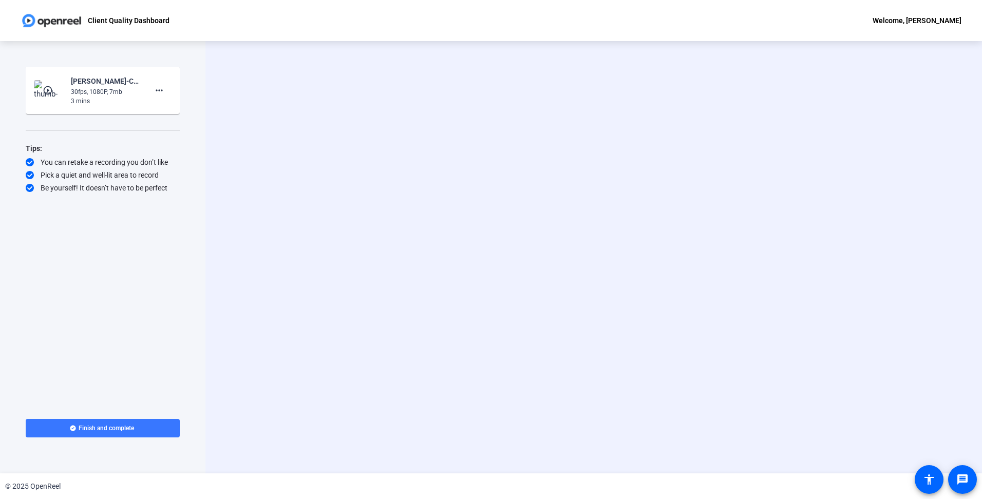
click at [47, 90] on mat-icon "play_circle_outline" at bounding box center [49, 90] width 12 height 10
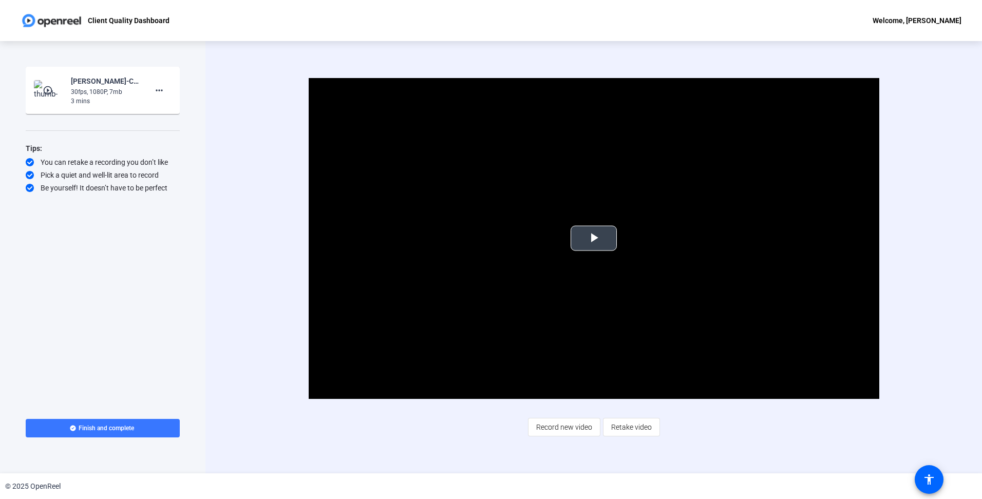
click at [594, 238] on span "Video Player" at bounding box center [594, 238] width 0 height 0
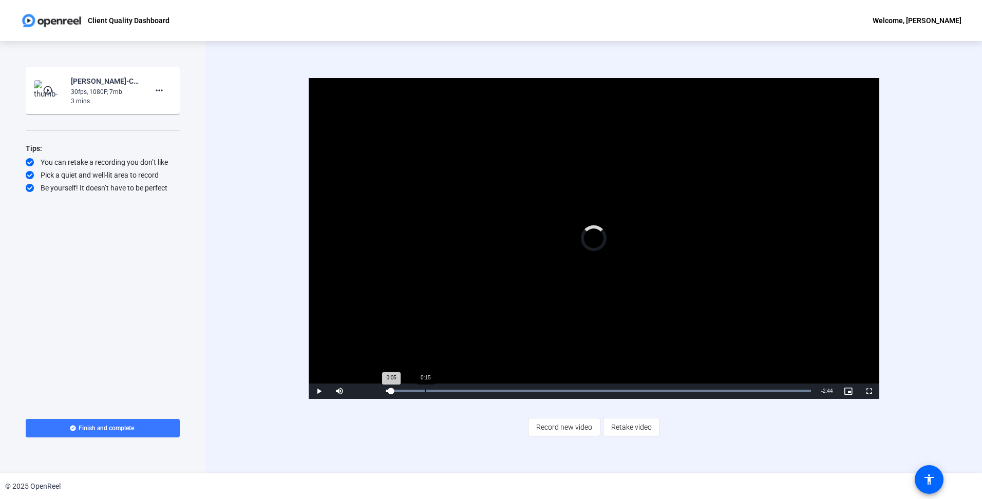
drag, startPoint x: 420, startPoint y: 394, endPoint x: 425, endPoint y: 394, distance: 5.6
click at [425, 394] on div "Loaded : 100.00% 0:15 0:05" at bounding box center [598, 391] width 435 height 15
click at [317, 391] on span "Video Player" at bounding box center [319, 391] width 21 height 0
